Goal: Task Accomplishment & Management: Manage account settings

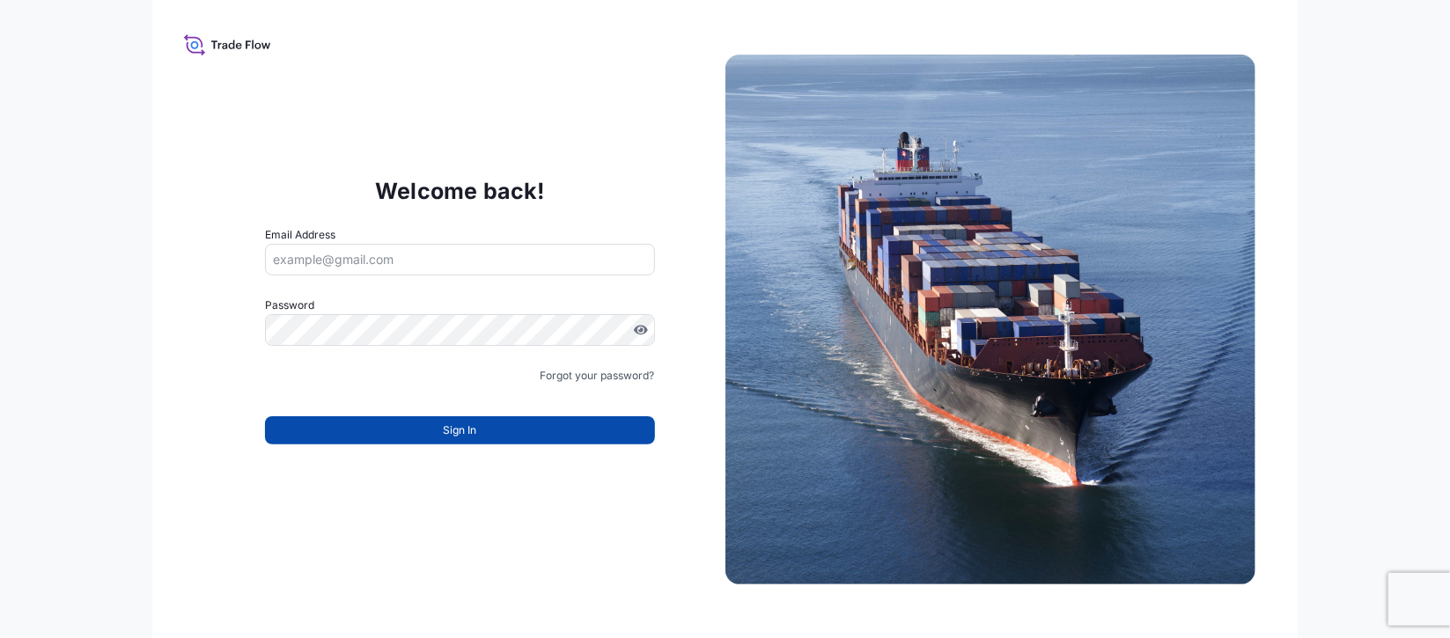
type input "[EMAIL_ADDRESS][PERSON_NAME][DOMAIN_NAME]"
click at [445, 425] on span "Sign In" at bounding box center [459, 431] width 33 height 18
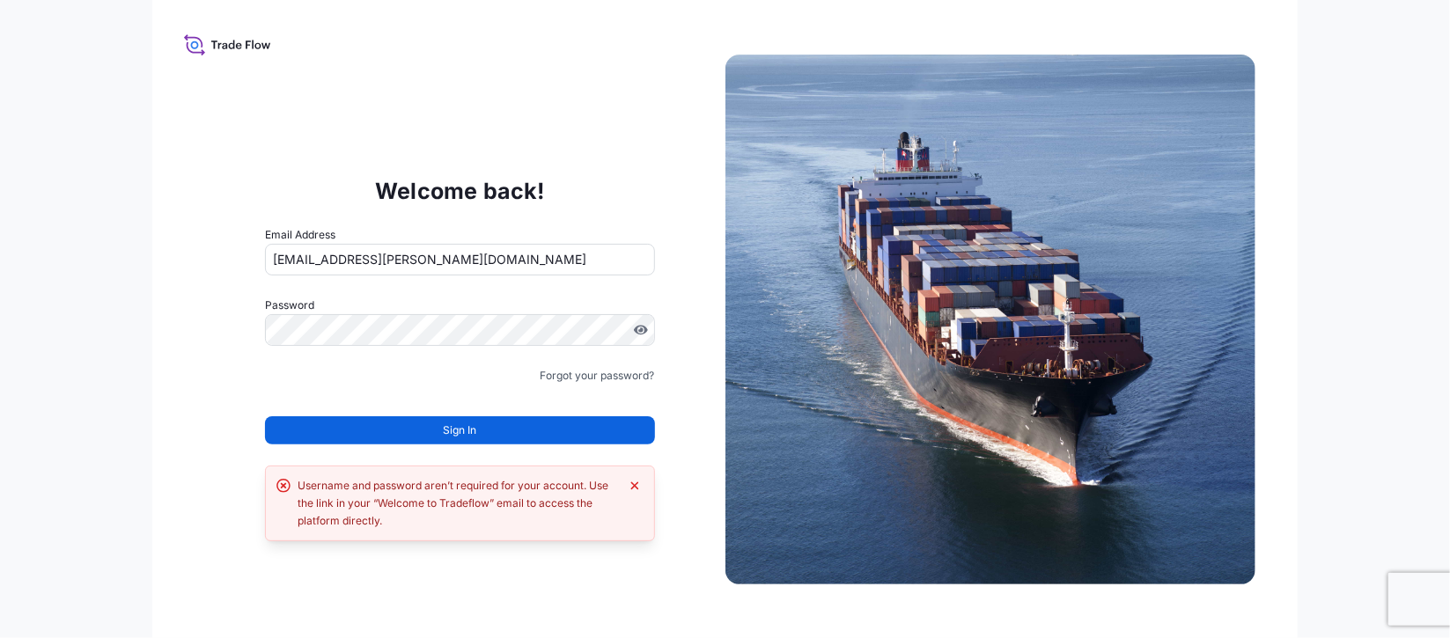
click at [472, 244] on input "[EMAIL_ADDRESS][PERSON_NAME][DOMAIN_NAME]" at bounding box center [459, 260] width 389 height 32
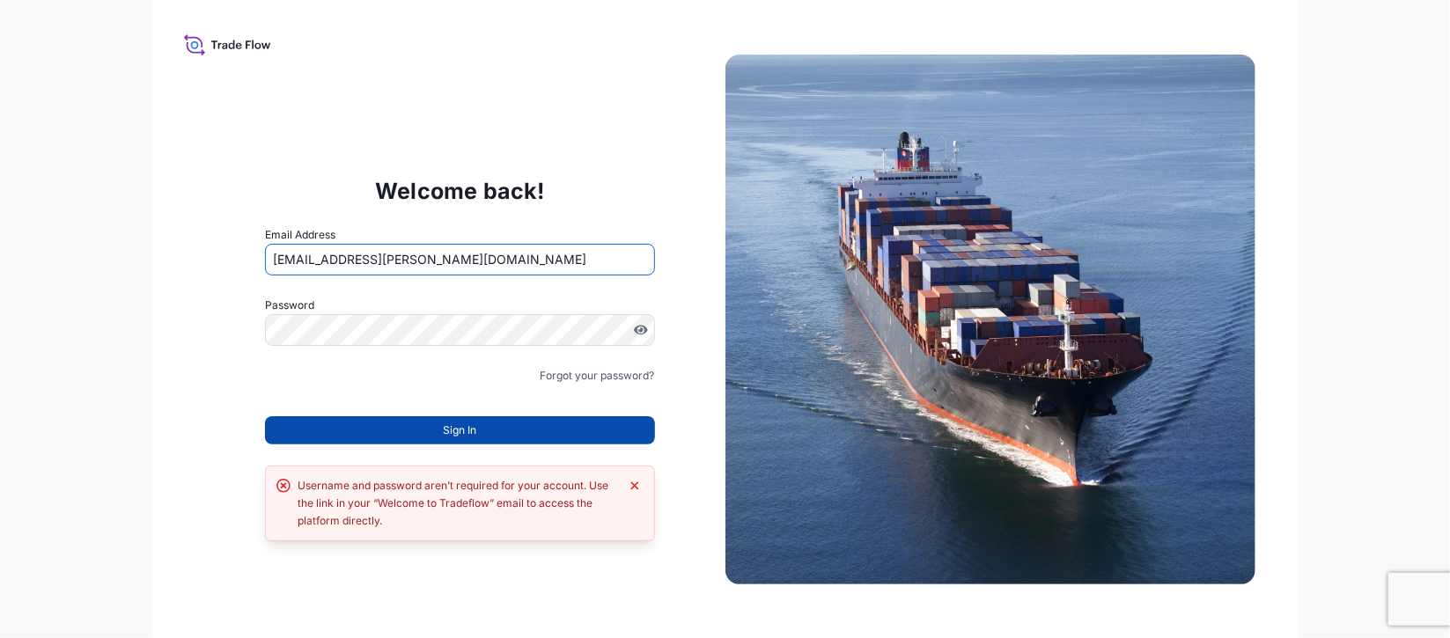
click at [460, 435] on span "Sign In" at bounding box center [459, 431] width 33 height 18
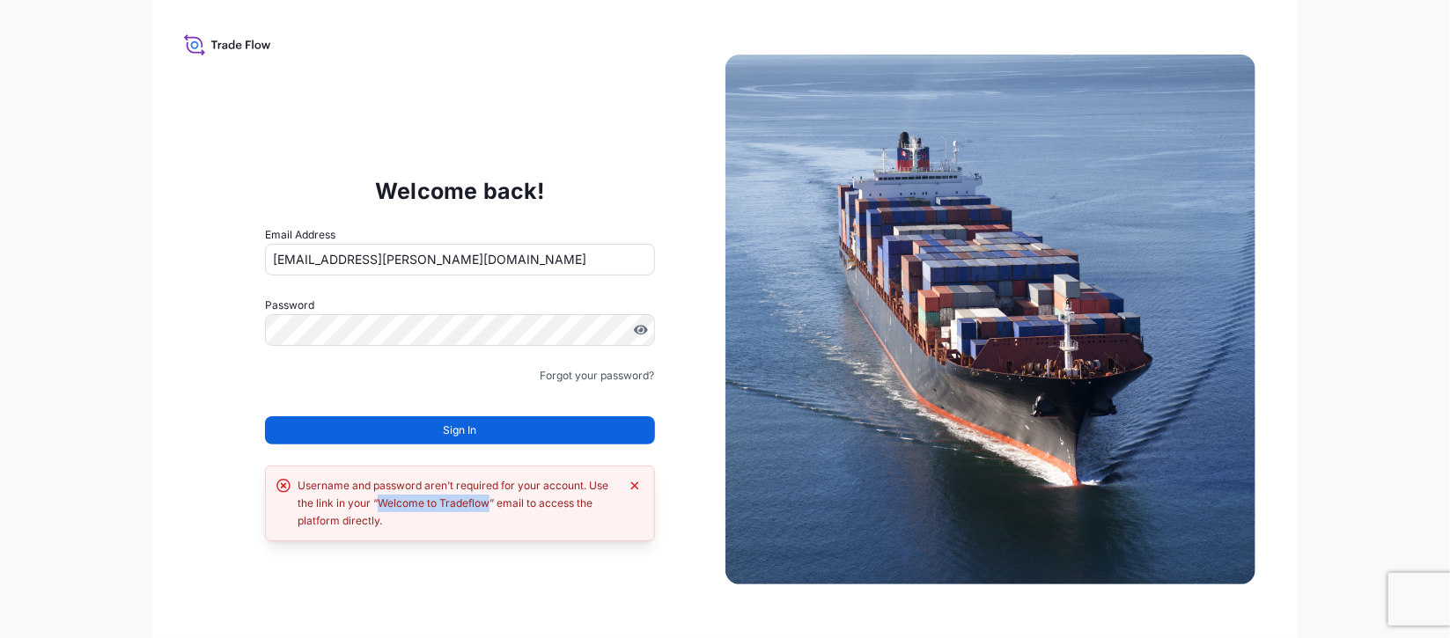
drag, startPoint x: 491, startPoint y: 501, endPoint x: 381, endPoint y: 505, distance: 110.1
click at [381, 505] on div "Username and password aren’t required for your account. Use the link in your “W…" at bounding box center [458, 503] width 320 height 53
copy div "Welcome to Tradeflow"
click at [159, 315] on div "Welcome back! Email Address eva.saenz@bdpint.com Password Must include: Upper &…" at bounding box center [724, 319] width 1144 height 638
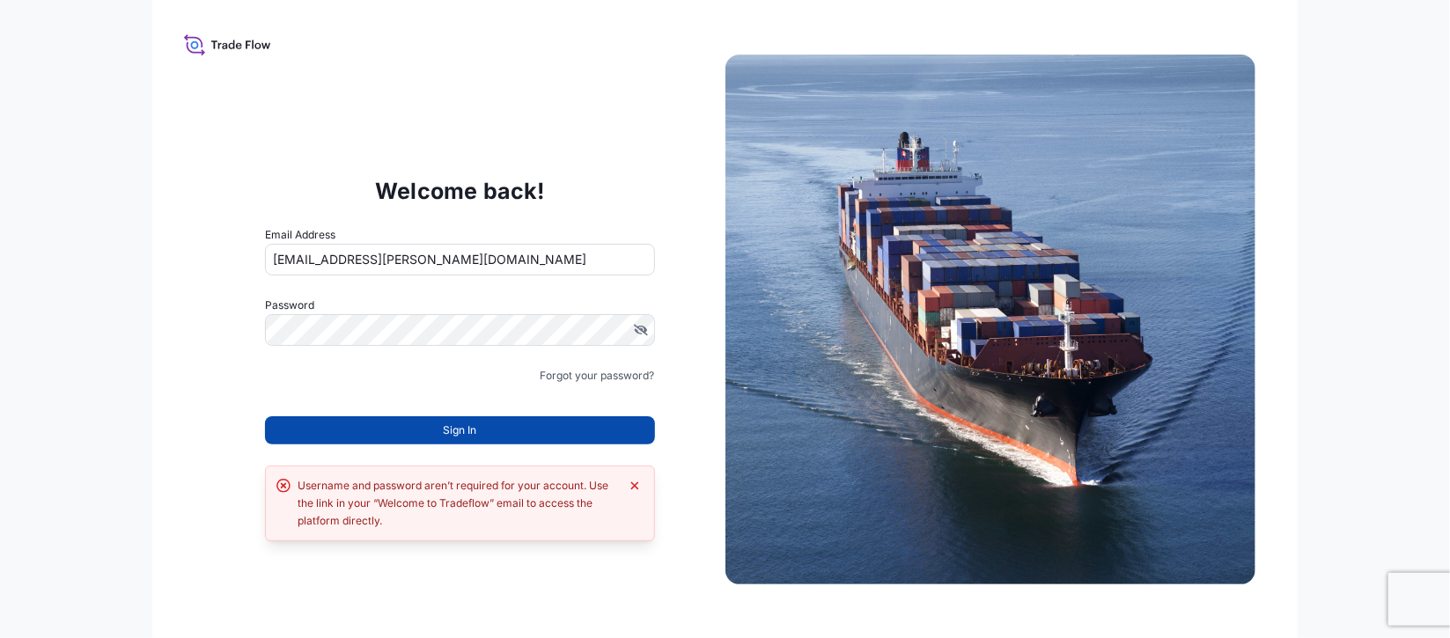
click at [453, 422] on span "Sign In" at bounding box center [459, 431] width 33 height 18
click at [445, 430] on span "Sign In" at bounding box center [459, 431] width 33 height 18
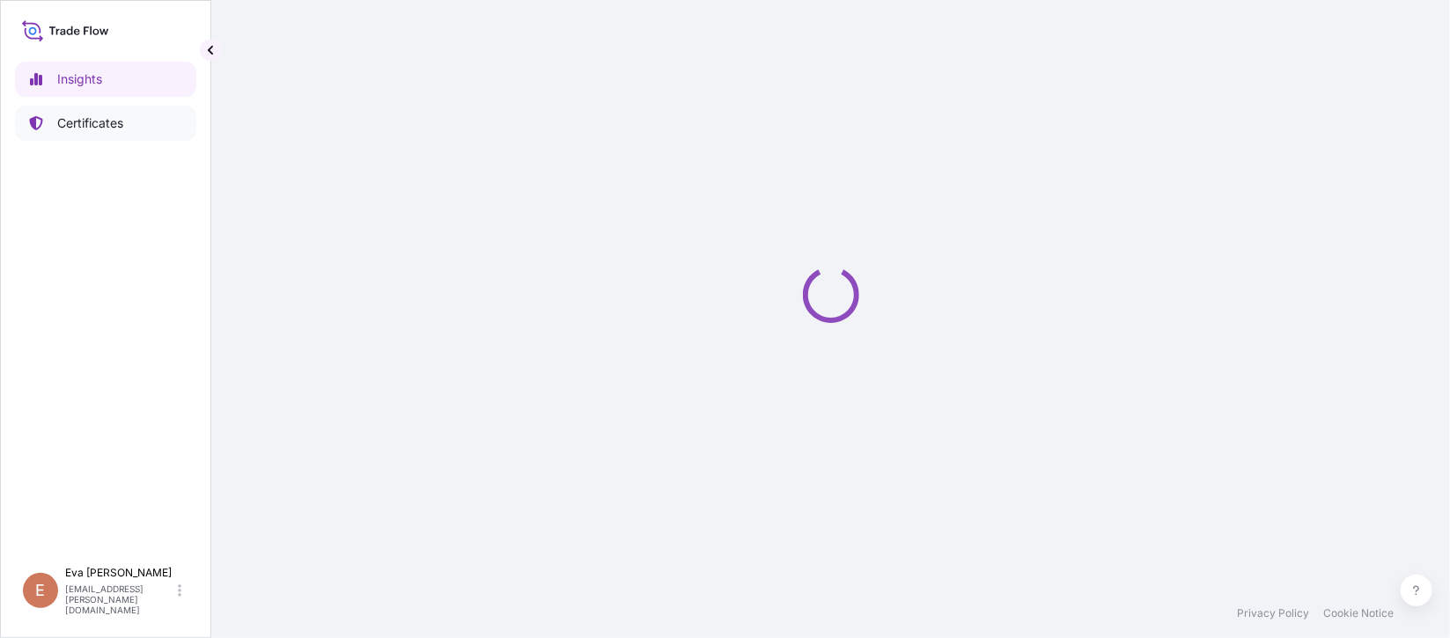
click at [67, 127] on p "Certificates" at bounding box center [90, 123] width 66 height 18
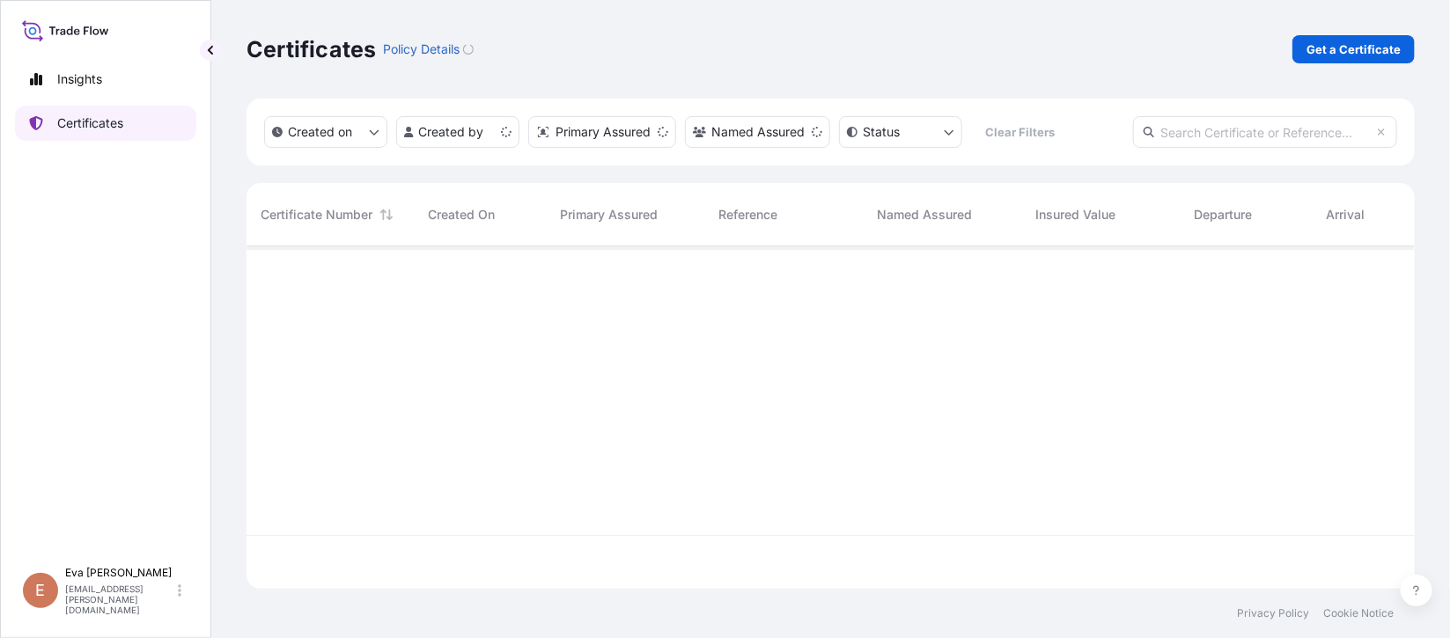
scroll to position [332, 1148]
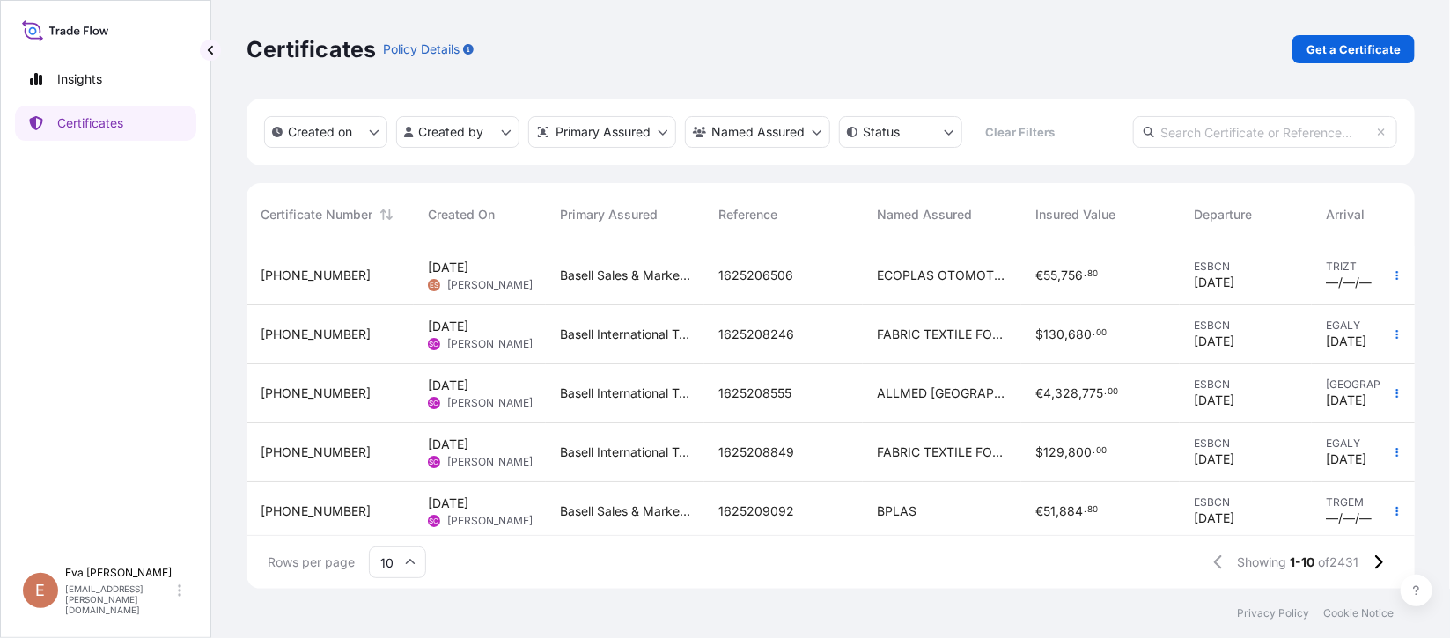
click at [1193, 130] on input "text" at bounding box center [1265, 132] width 264 height 32
paste input "1625206554"
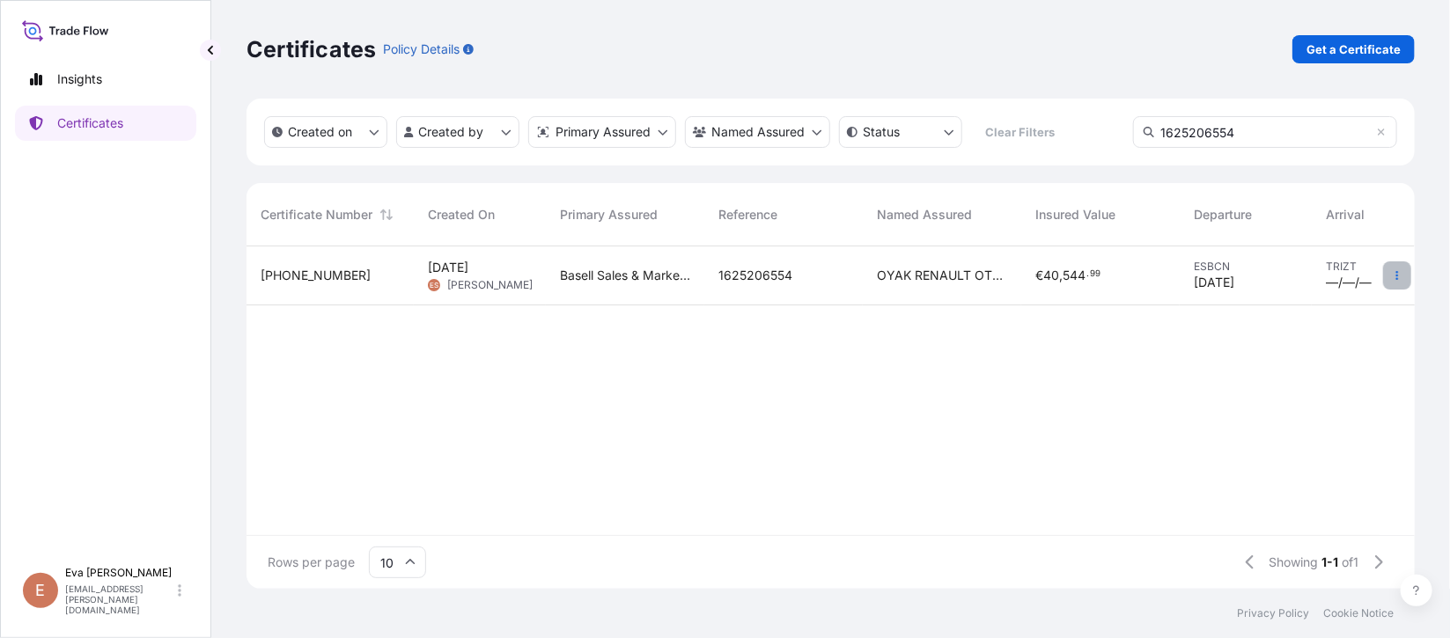
type input "1625206554"
click at [1402, 276] on button "button" at bounding box center [1397, 275] width 28 height 28
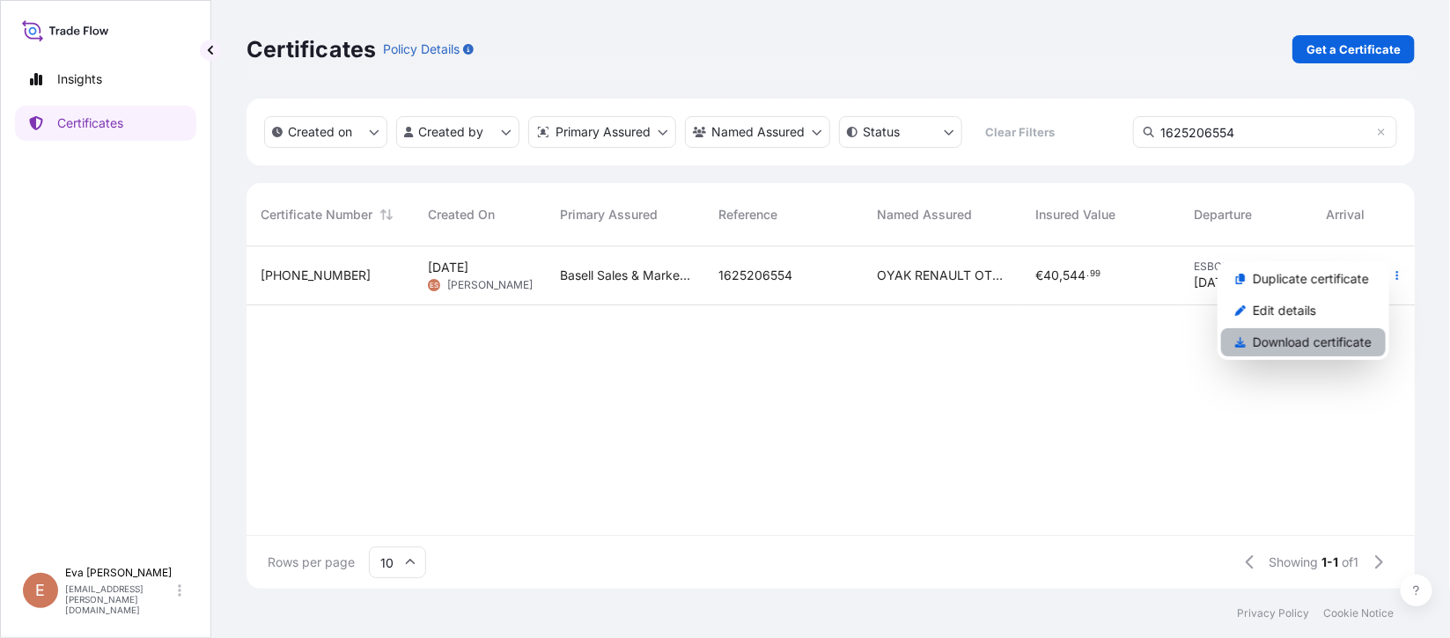
click at [1319, 347] on p "Download certificate" at bounding box center [1312, 343] width 119 height 18
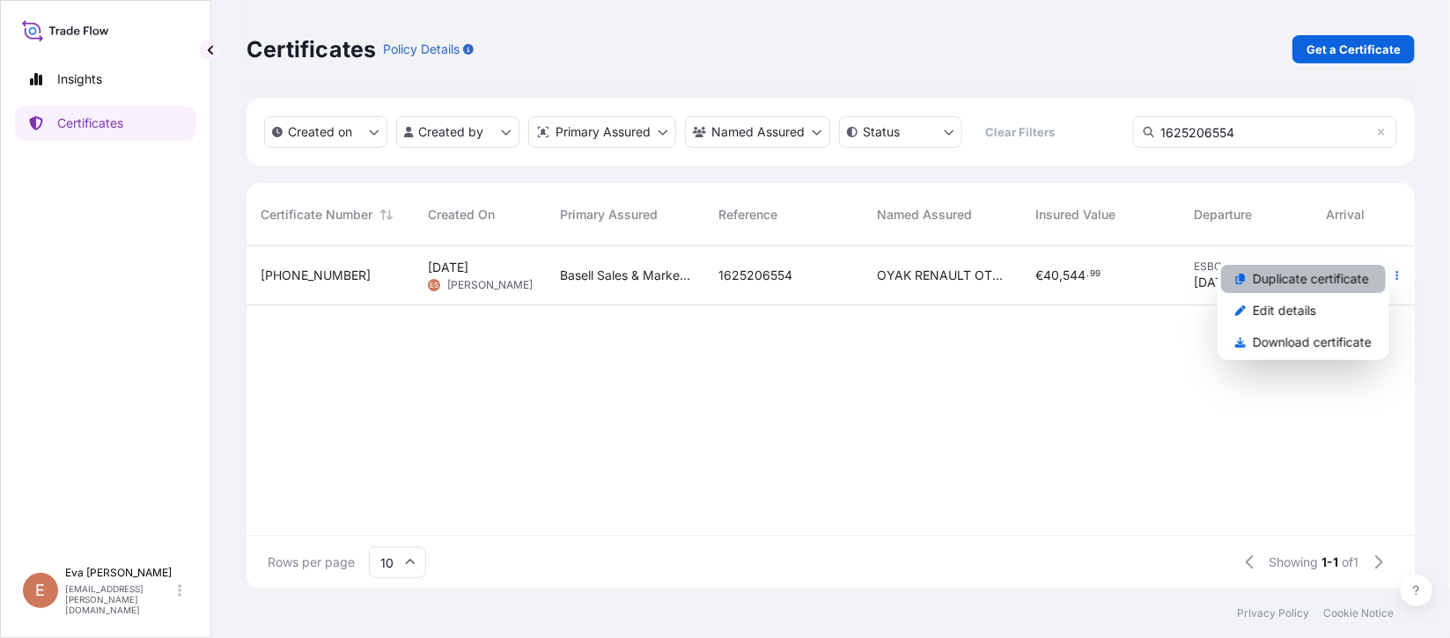
click at [1278, 278] on p "Duplicate certificate" at bounding box center [1311, 279] width 116 height 18
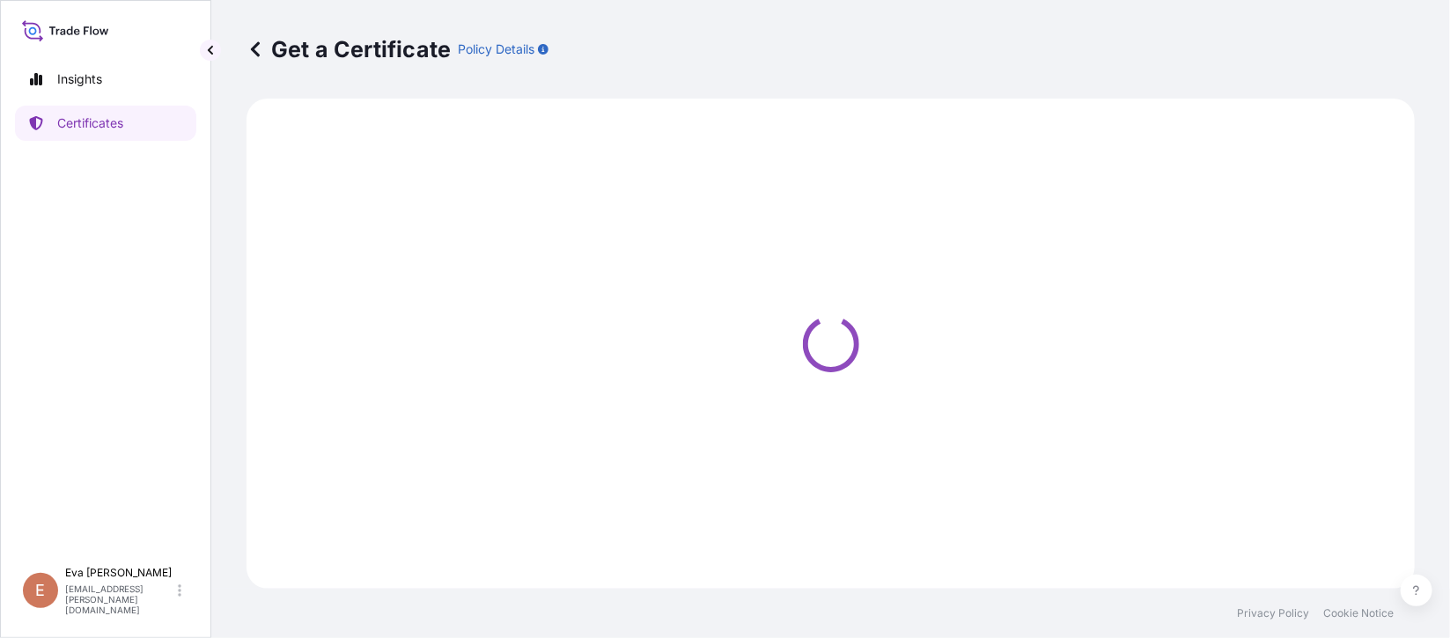
select select "Sea"
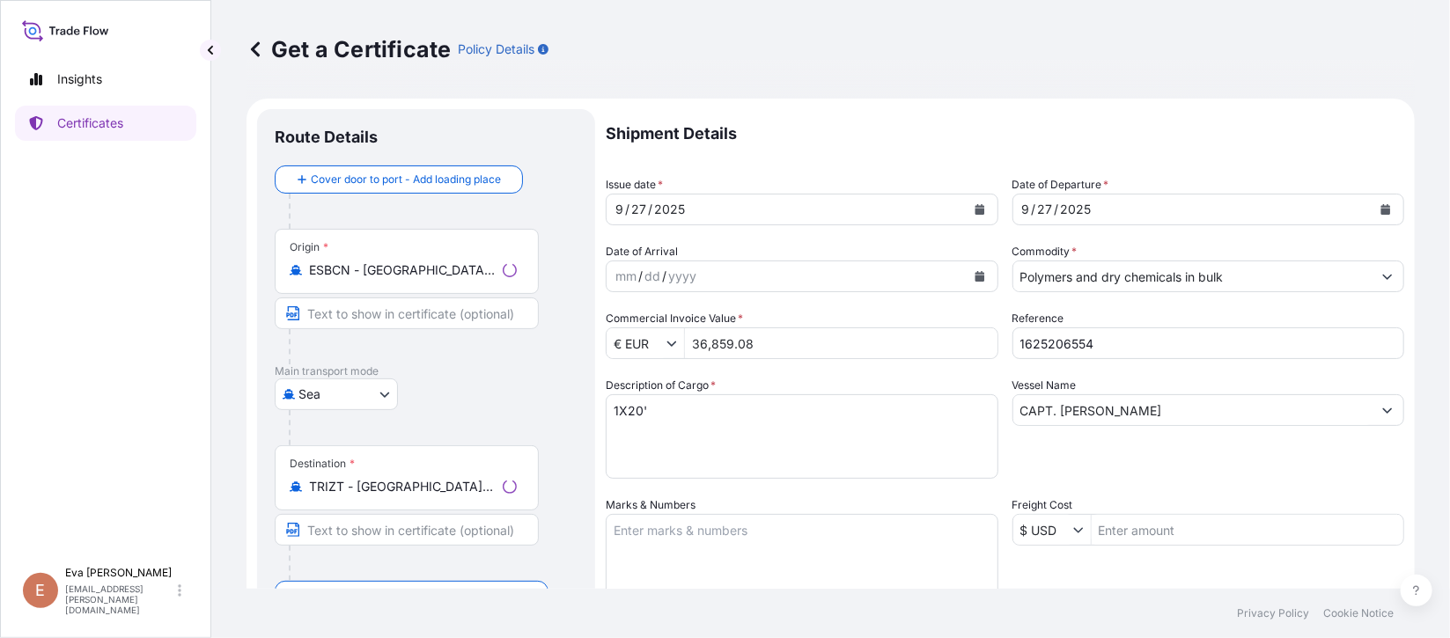
select select "32164"
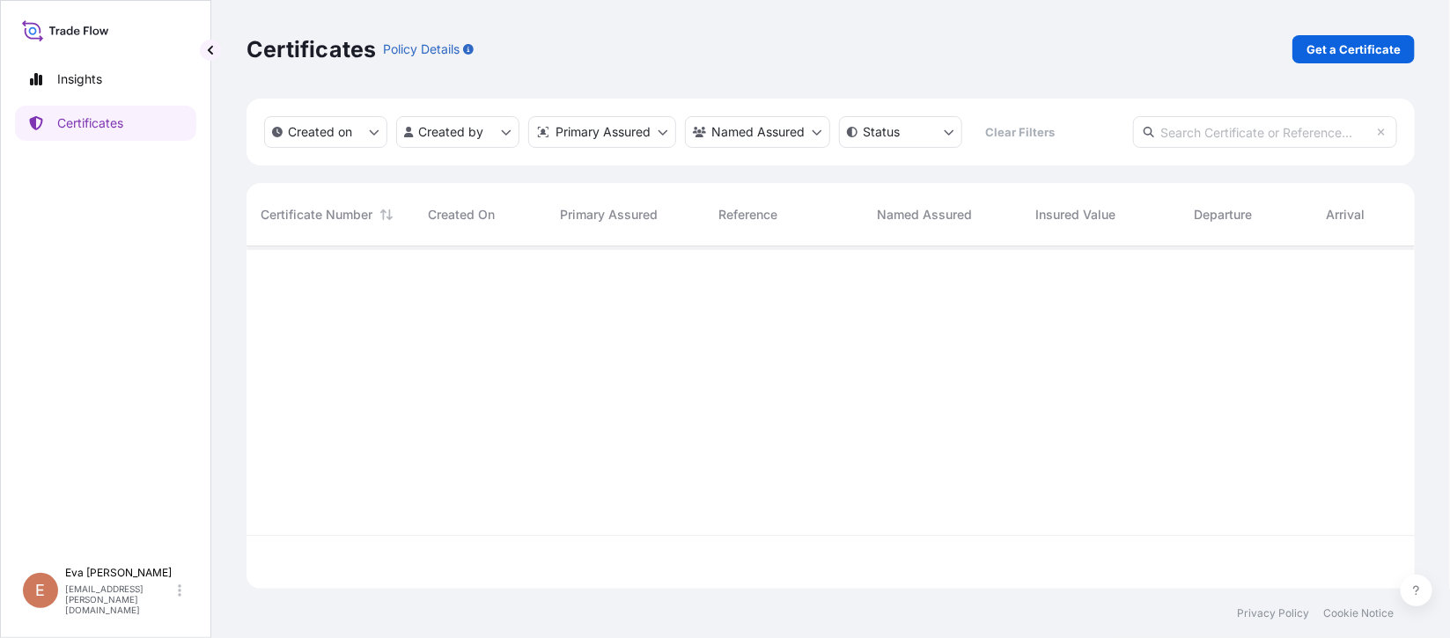
scroll to position [332, 1148]
click at [1228, 137] on input "text" at bounding box center [1265, 132] width 264 height 32
paste input "1625206554"
type input "1625206554"
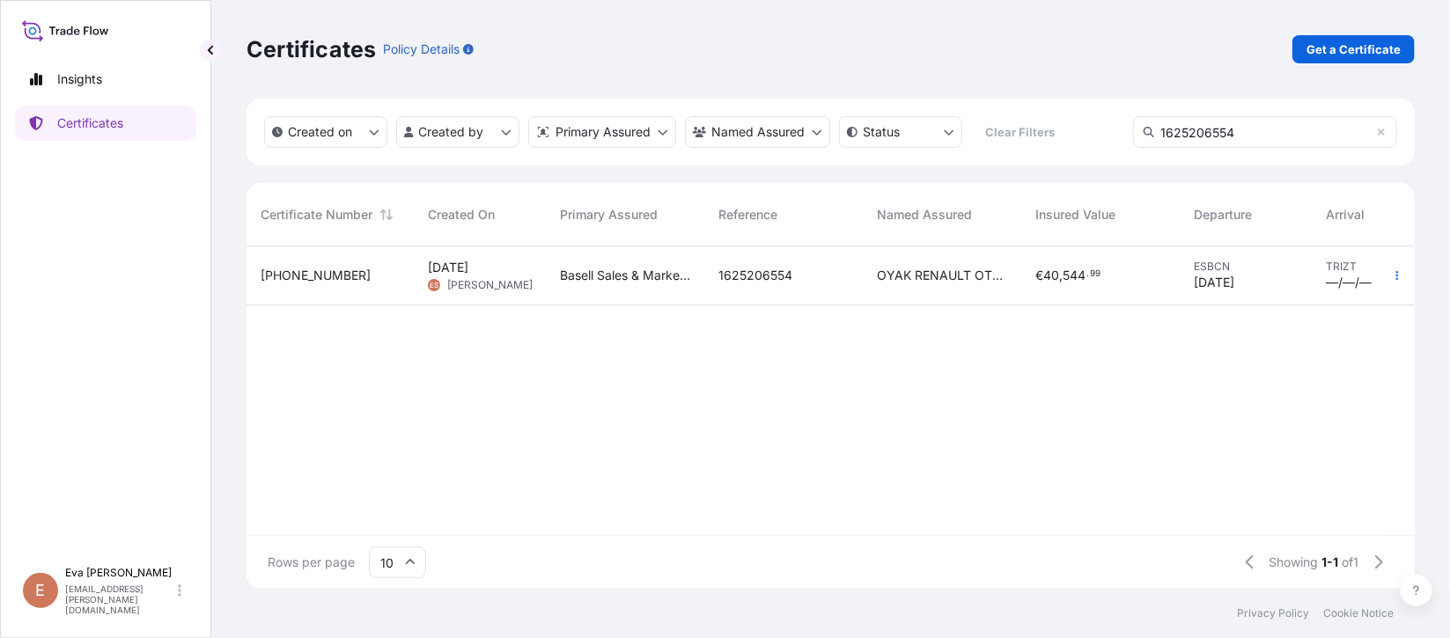
click at [1400, 260] on div at bounding box center [1396, 275] width 35 height 59
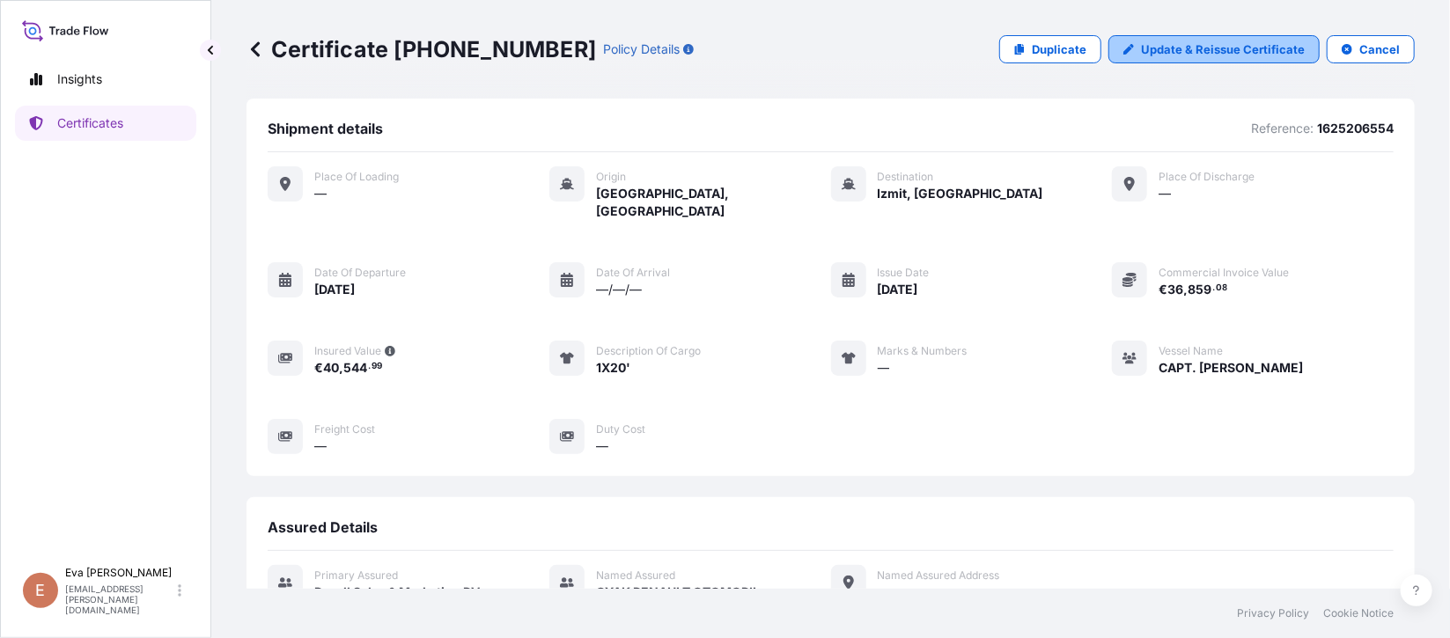
click at [1143, 47] on p "Update & Reissue Certificate" at bounding box center [1223, 49] width 164 height 18
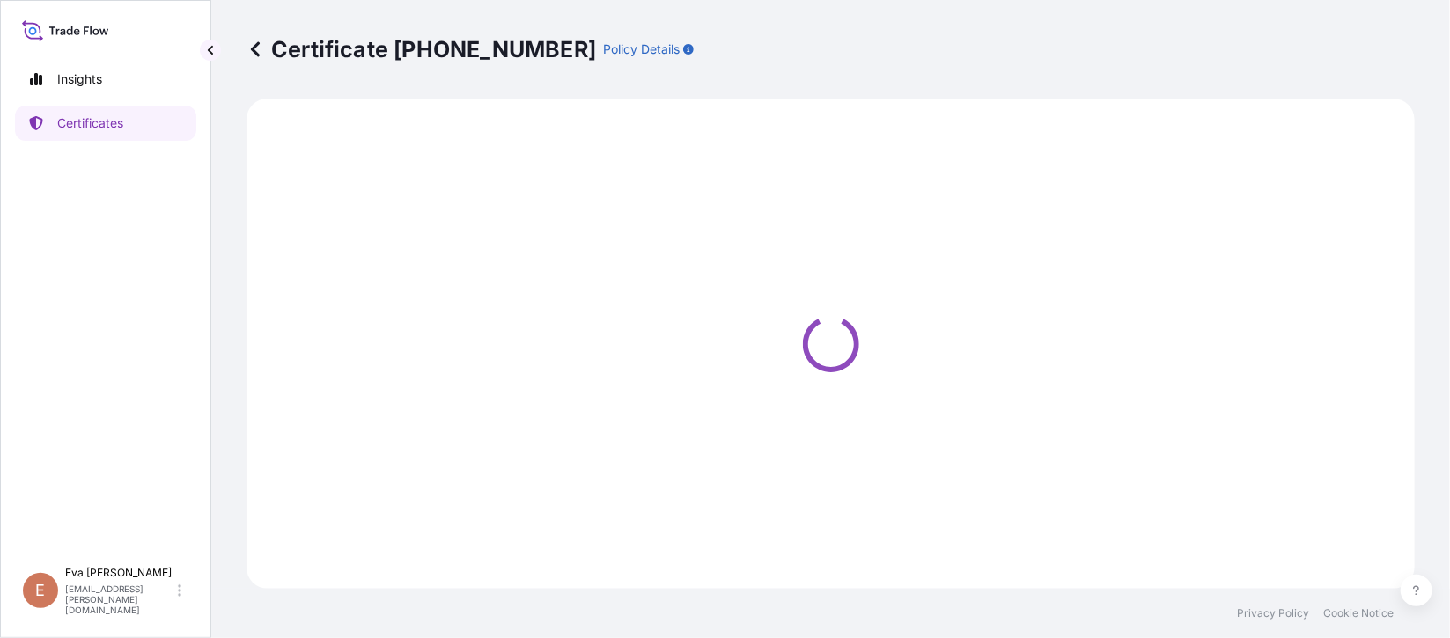
select select "Sea"
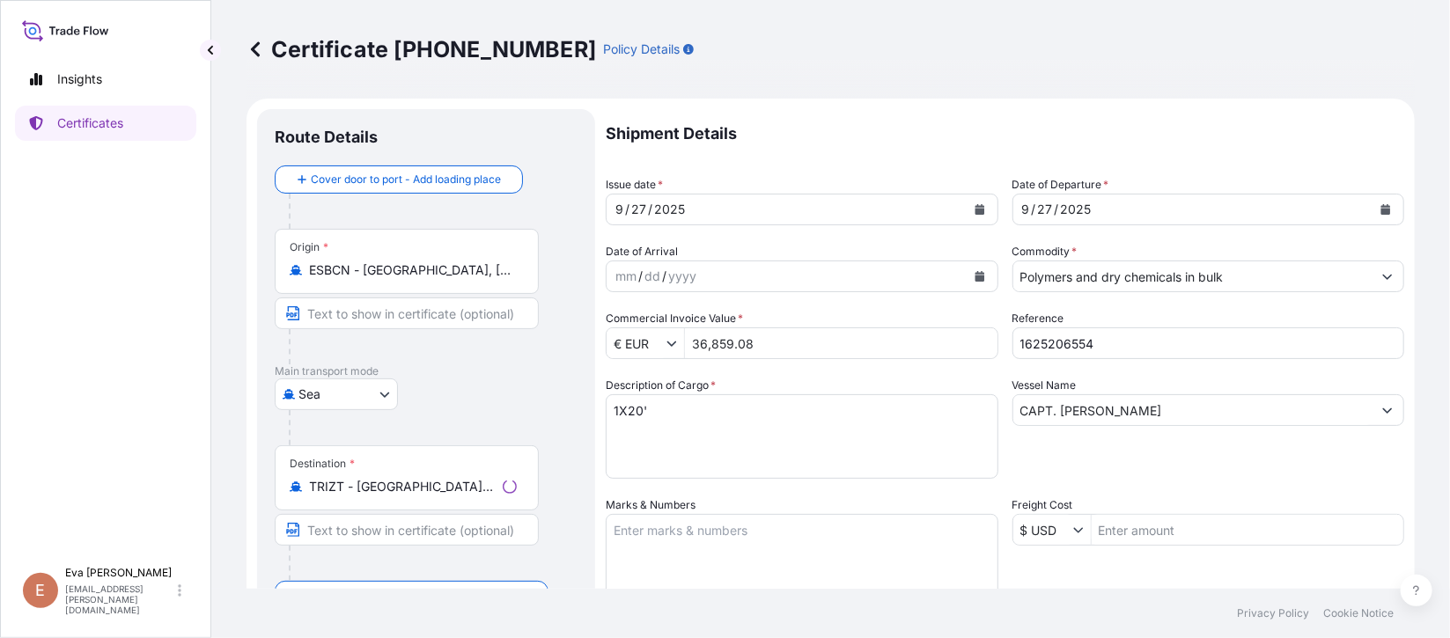
scroll to position [418, 0]
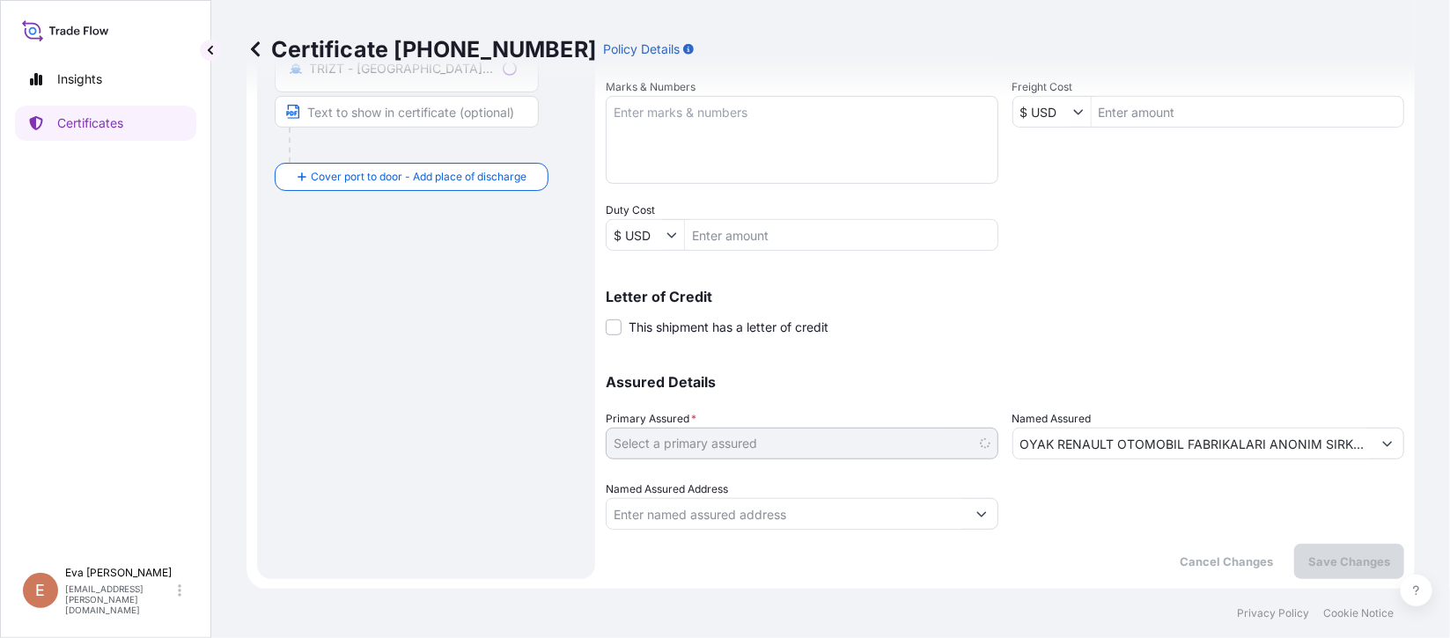
select select "32164"
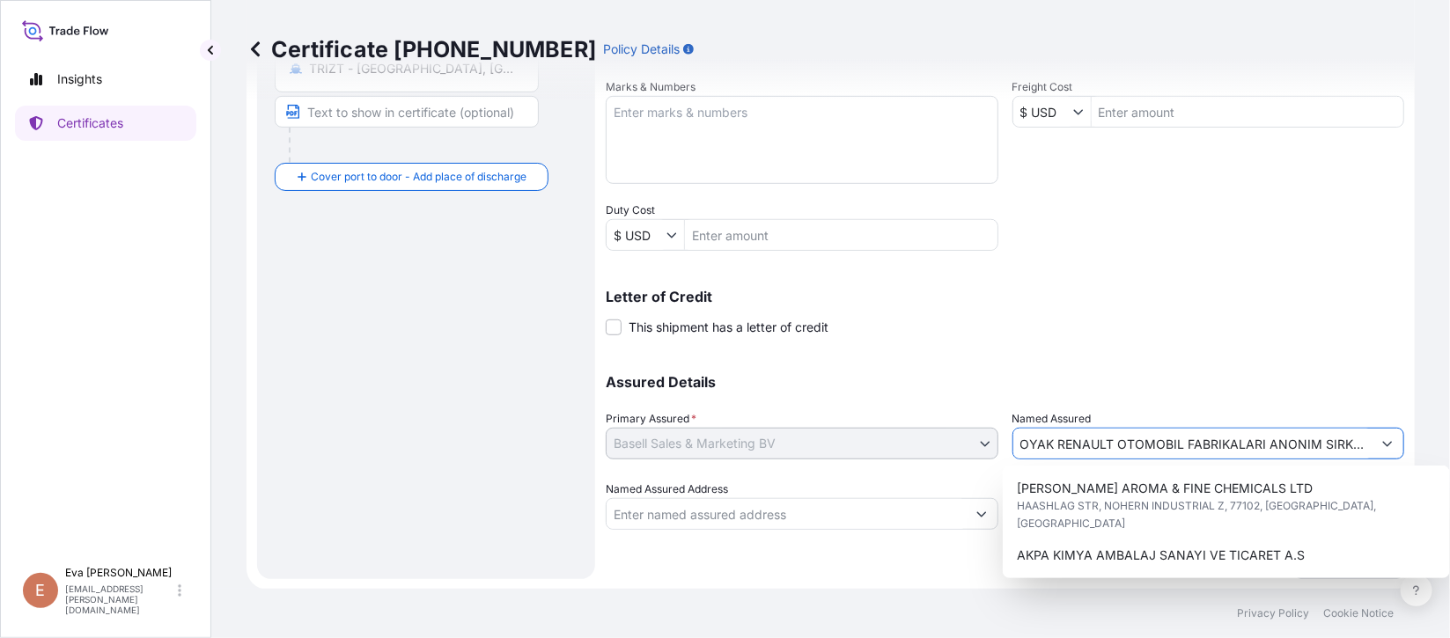
click at [1383, 442] on icon "Show suggestions" at bounding box center [1388, 444] width 10 height 5
drag, startPoint x: 1349, startPoint y: 434, endPoint x: 743, endPoint y: 417, distance: 606.7
click at [743, 417] on div "Assured Details Primary Assured * Basell Sales & Marketing BV Basell Poliolefin…" at bounding box center [1005, 442] width 798 height 176
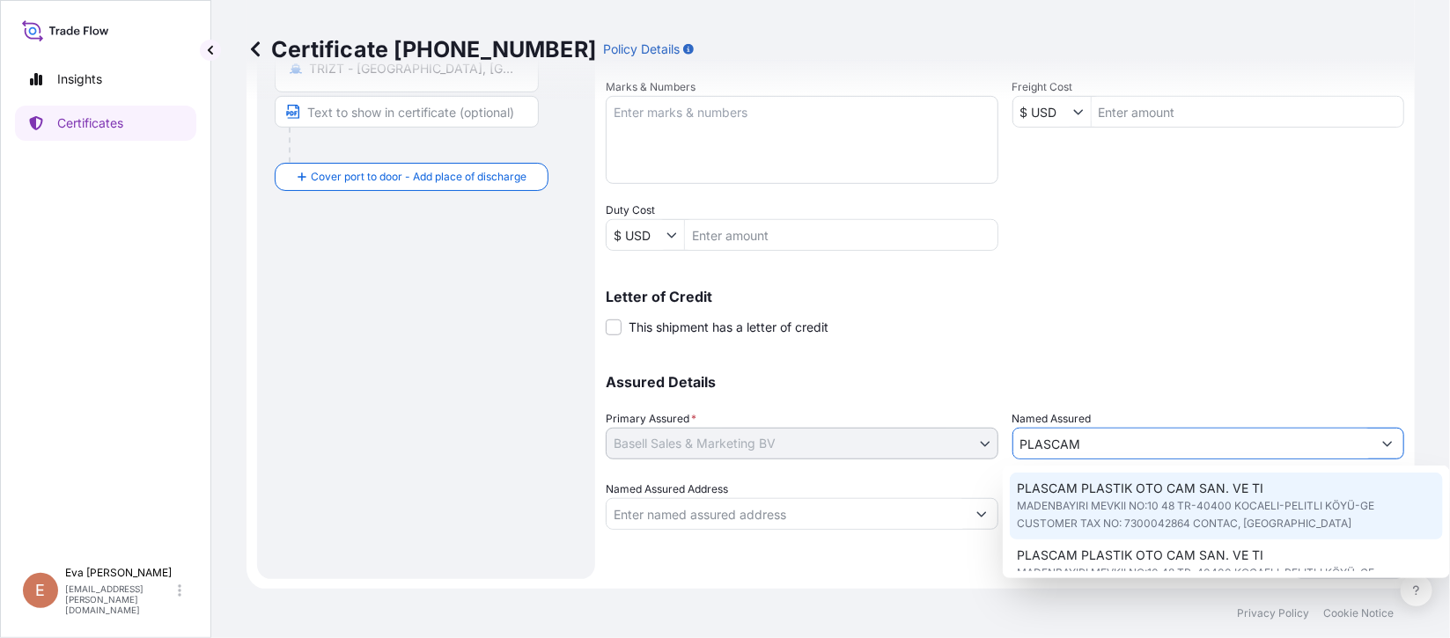
click at [1160, 513] on span "MADENBAYIRI MEVKII NO:10 48 TR-40400 KOCAELI-PELITLI KÖYÜ-GE CUSTOMER TAX NO: 7…" at bounding box center [1226, 514] width 419 height 35
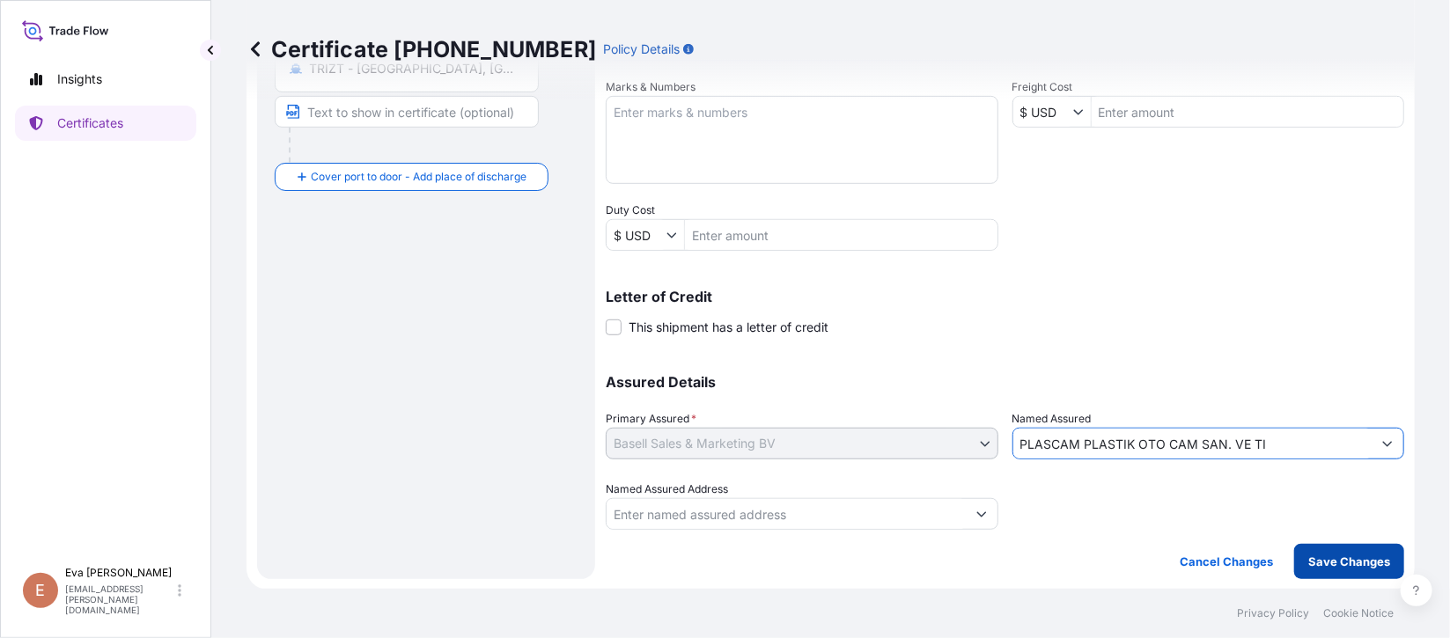
type input "PLASCAM PLASTIK OTO CAM SAN. VE TI"
click at [1332, 569] on p "Save Changes" at bounding box center [1349, 562] width 82 height 18
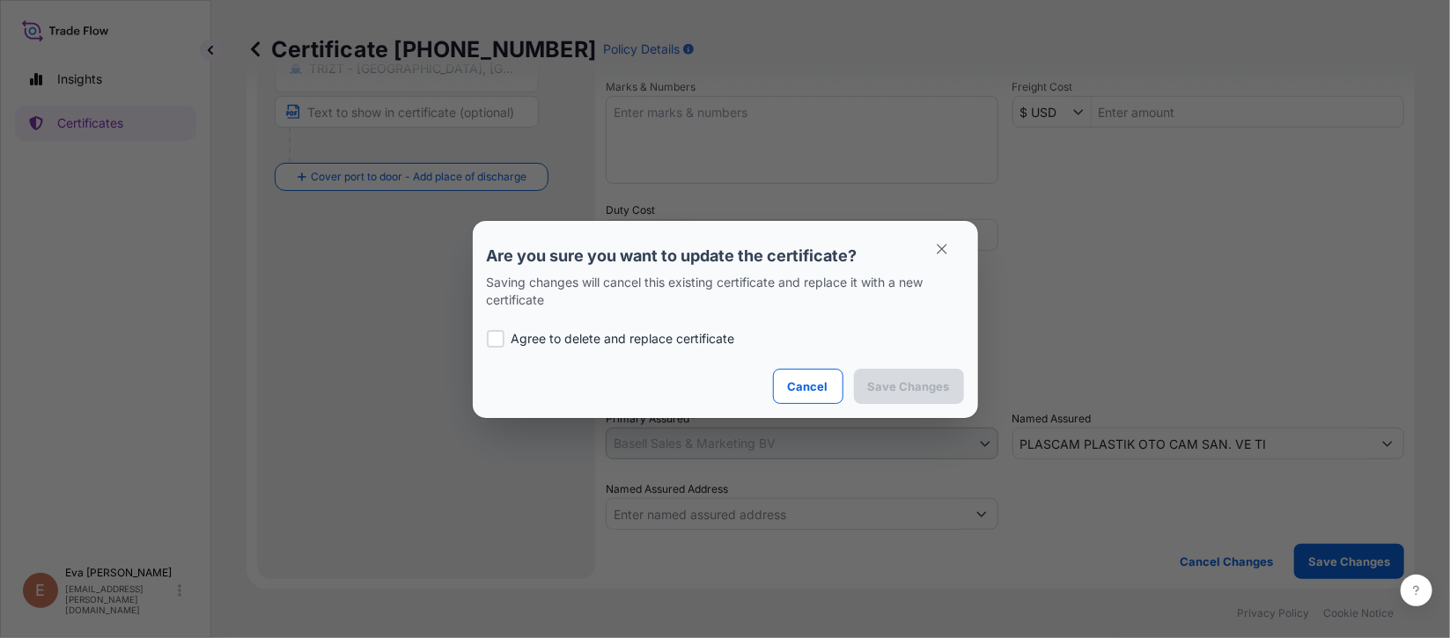
click at [585, 342] on p "Agree to delete and replace certificate" at bounding box center [623, 339] width 224 height 18
checkbox input "true"
click at [930, 395] on button "Save Changes" at bounding box center [909, 386] width 110 height 35
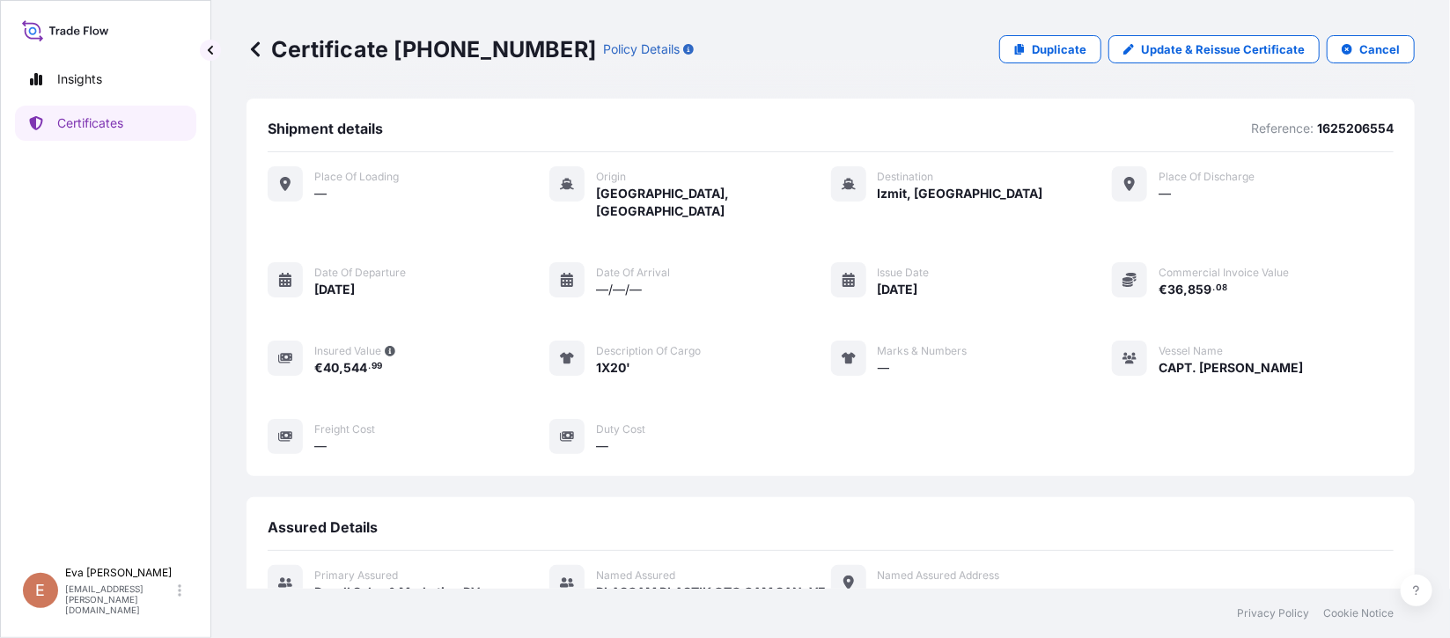
scroll to position [411, 0]
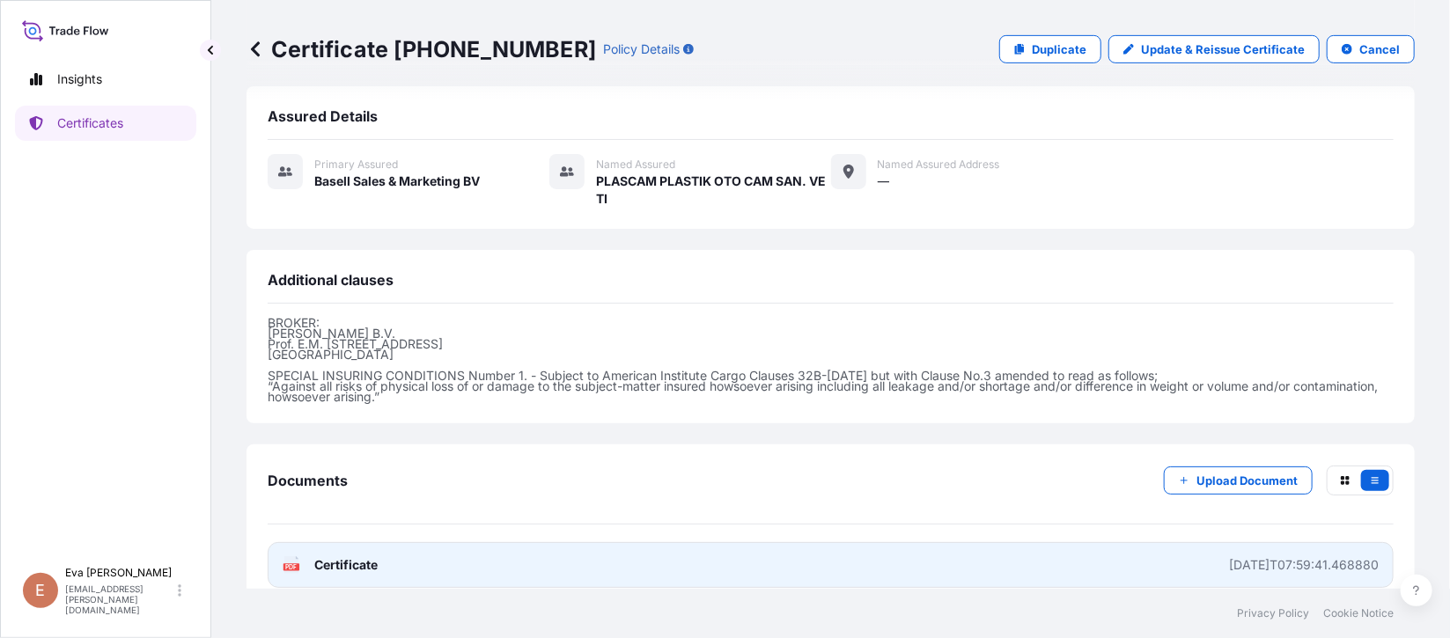
click at [306, 556] on div "PDF Certificate" at bounding box center [330, 565] width 95 height 18
